Goal: Task Accomplishment & Management: Complete application form

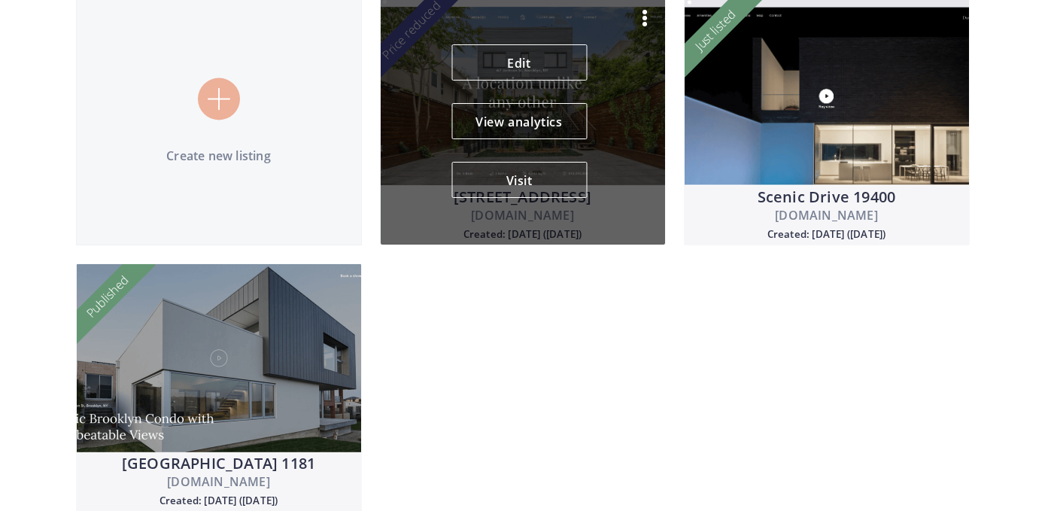
scroll to position [181, 0]
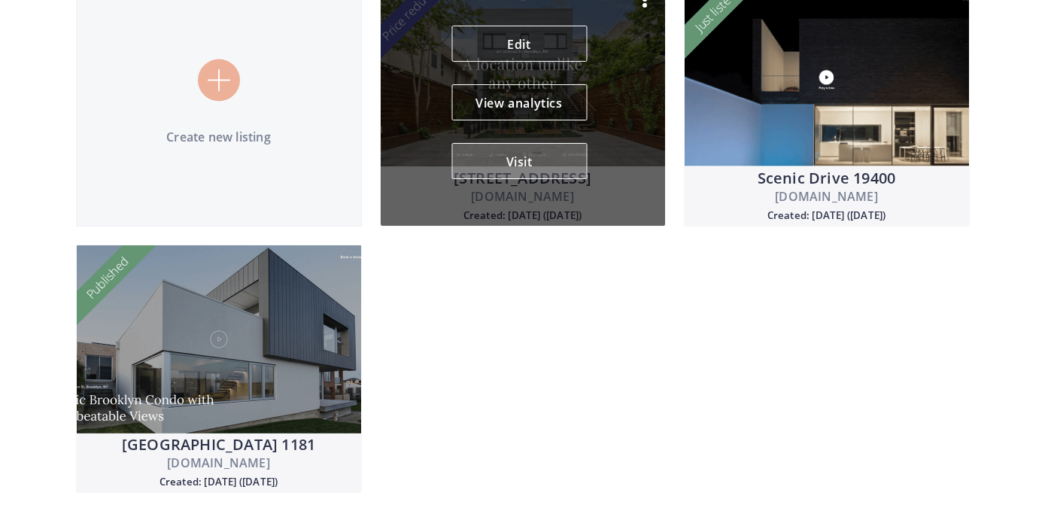
click at [523, 158] on button "Visit" at bounding box center [518, 161] width 135 height 36
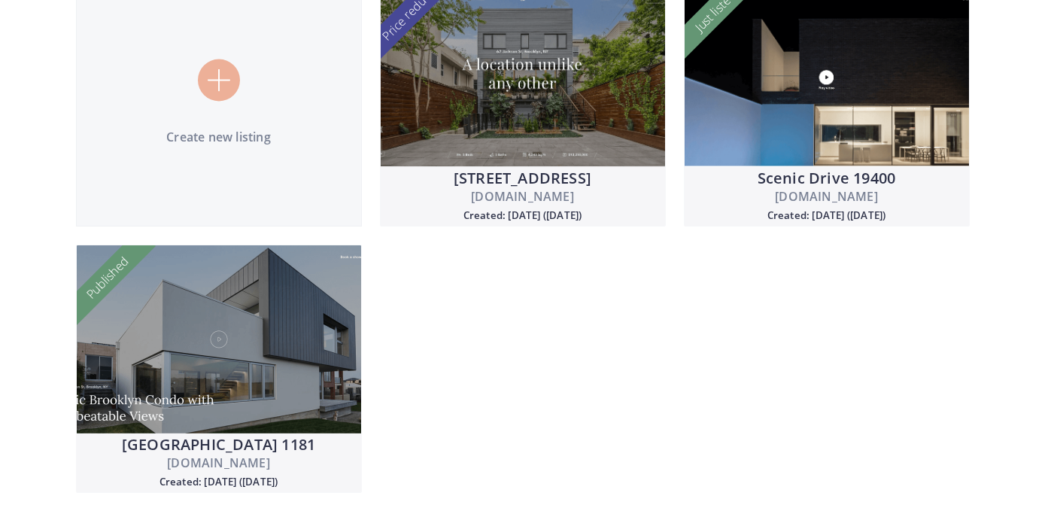
click at [214, 83] on img at bounding box center [219, 80] width 23 height 23
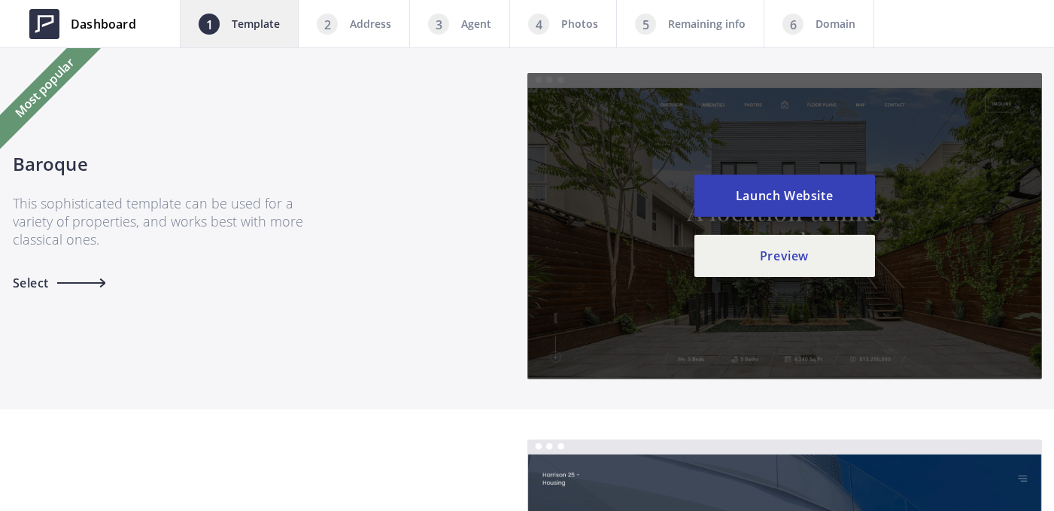
scroll to position [286, 0]
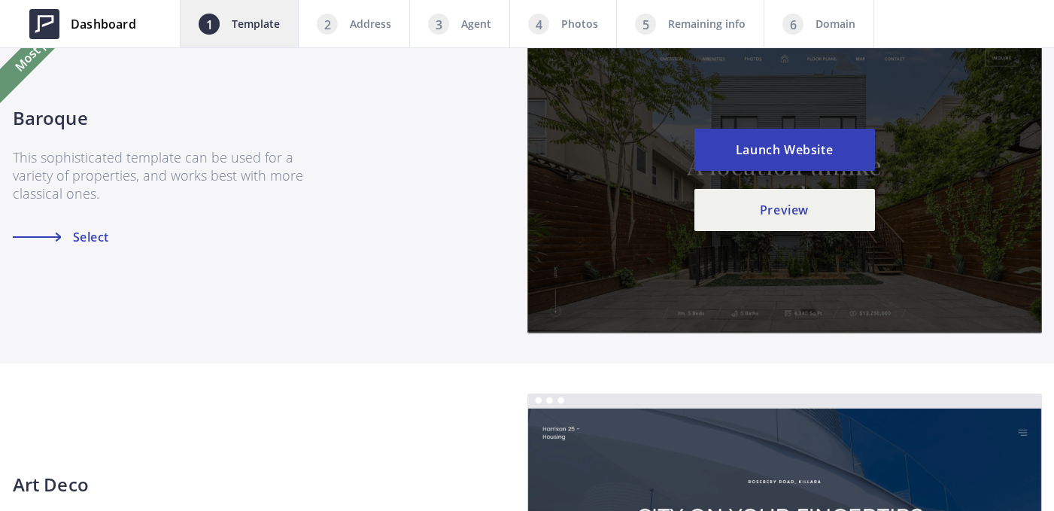
click at [116, 235] on span "Select" at bounding box center [93, 237] width 49 height 12
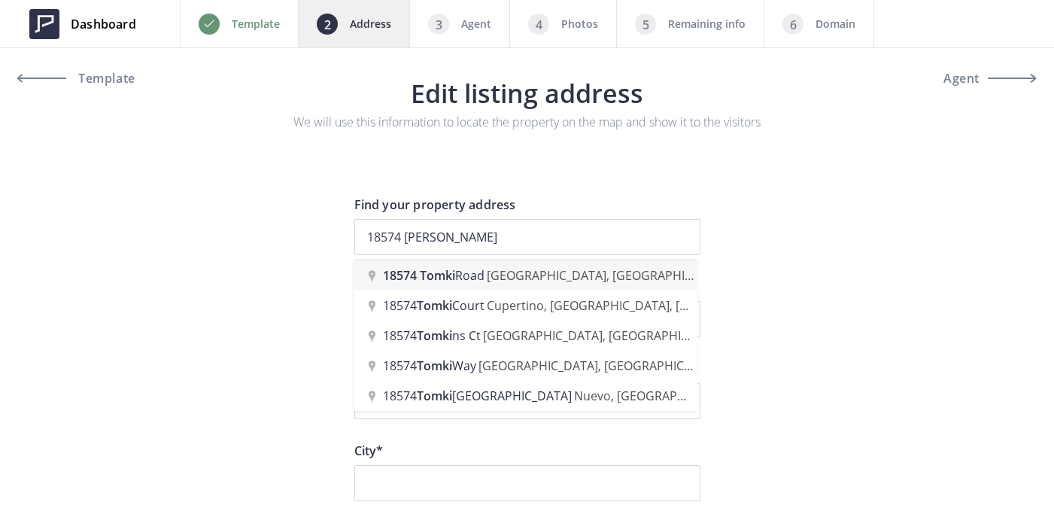
type input "[STREET_ADDRESS]"
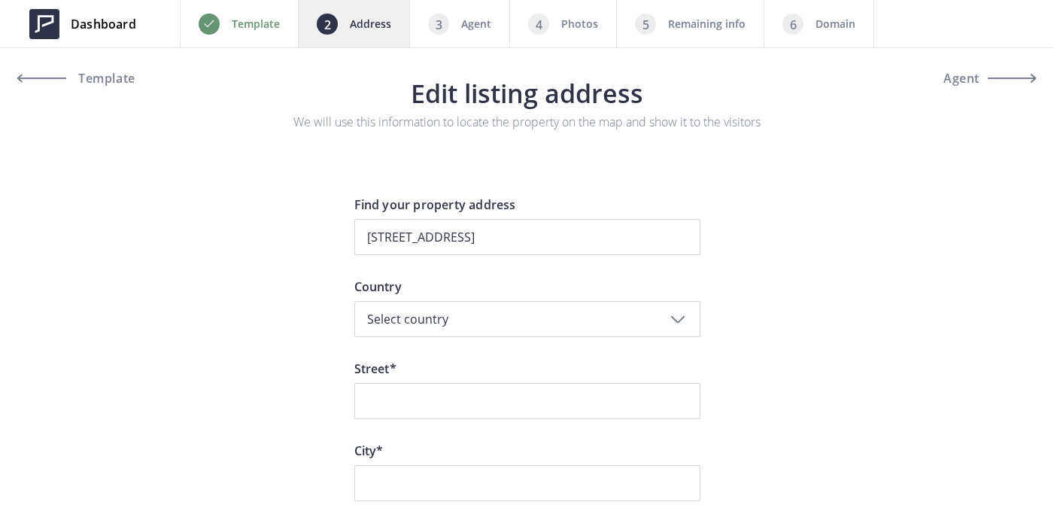
type input "[STREET_ADDRESS]"
type input "[GEOGRAPHIC_DATA]"
type input "95470"
